Goal: Information Seeking & Learning: Learn about a topic

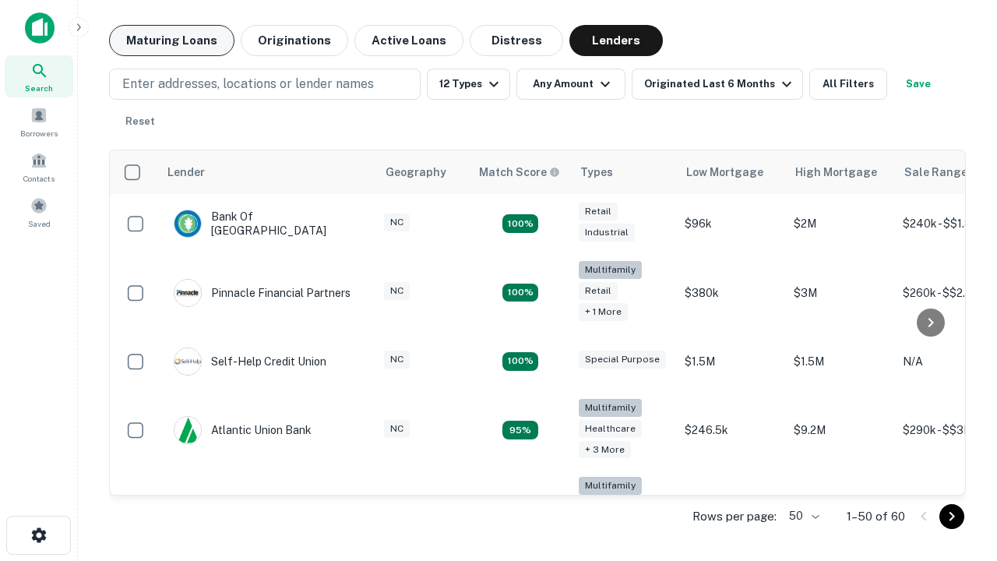
click at [171, 40] on button "Maturing Loans" at bounding box center [171, 40] width 125 height 31
